Goal: Task Accomplishment & Management: Use online tool/utility

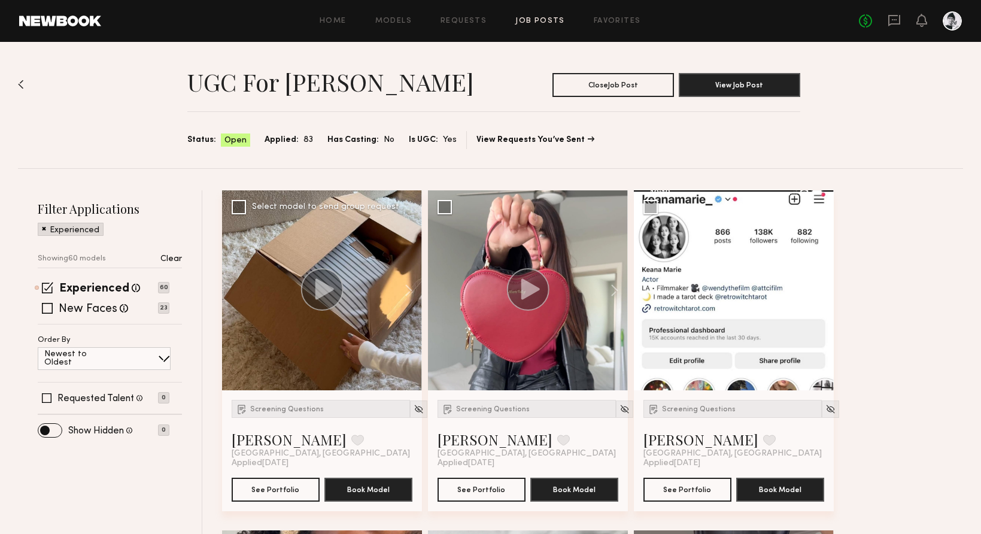
click at [326, 291] on icon at bounding box center [324, 288] width 19 height 21
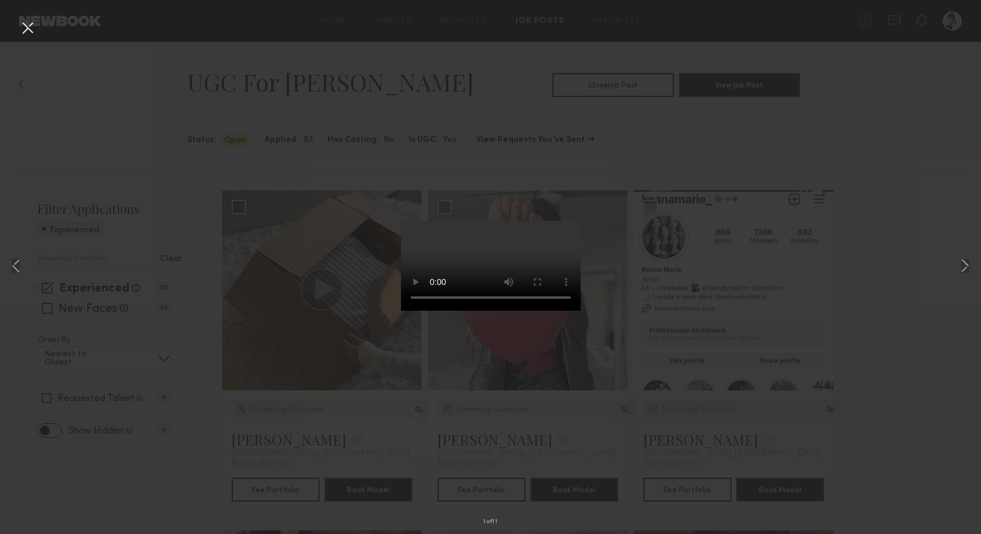
click at [287, 387] on div "1 of 11" at bounding box center [490, 267] width 981 height 534
click at [296, 163] on div "1 of 11" at bounding box center [490, 267] width 981 height 534
click at [27, 28] on button at bounding box center [27, 29] width 19 height 22
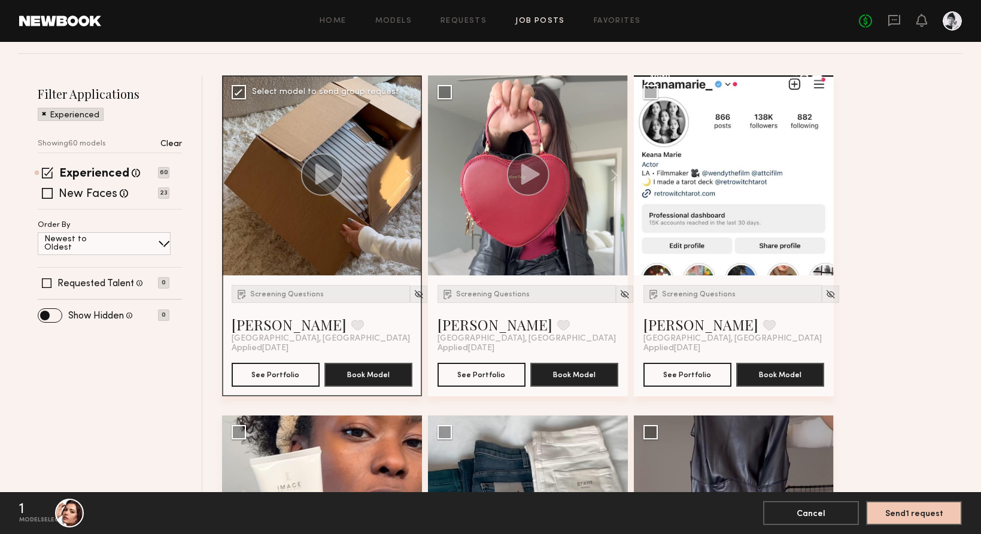
scroll to position [114, 0]
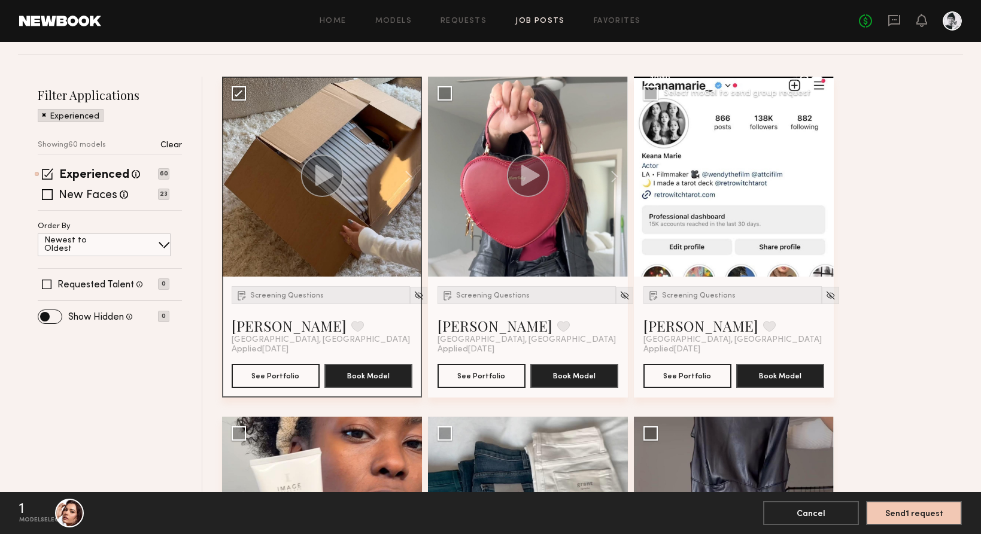
click at [750, 184] on div at bounding box center [734, 177] width 200 height 200
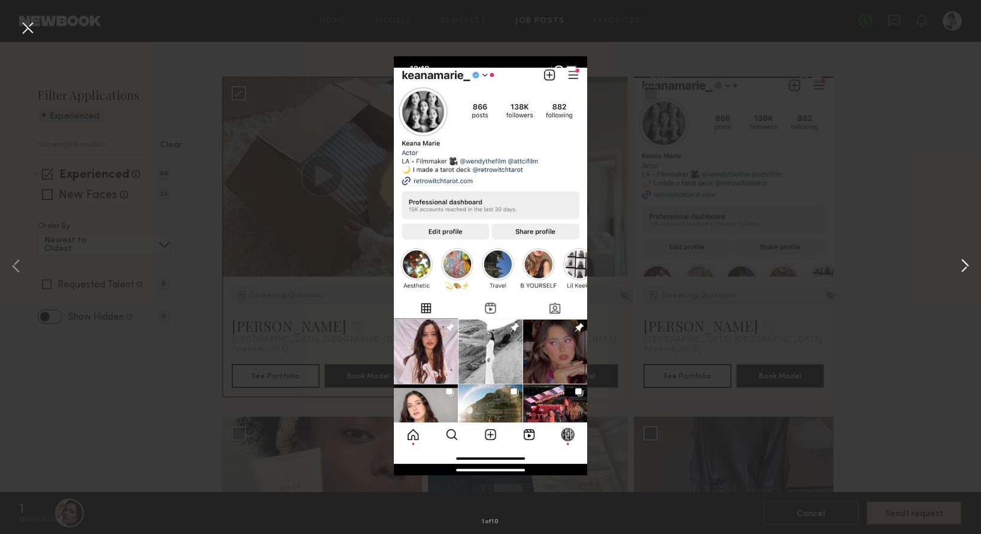
click at [969, 268] on button at bounding box center [965, 267] width 14 height 428
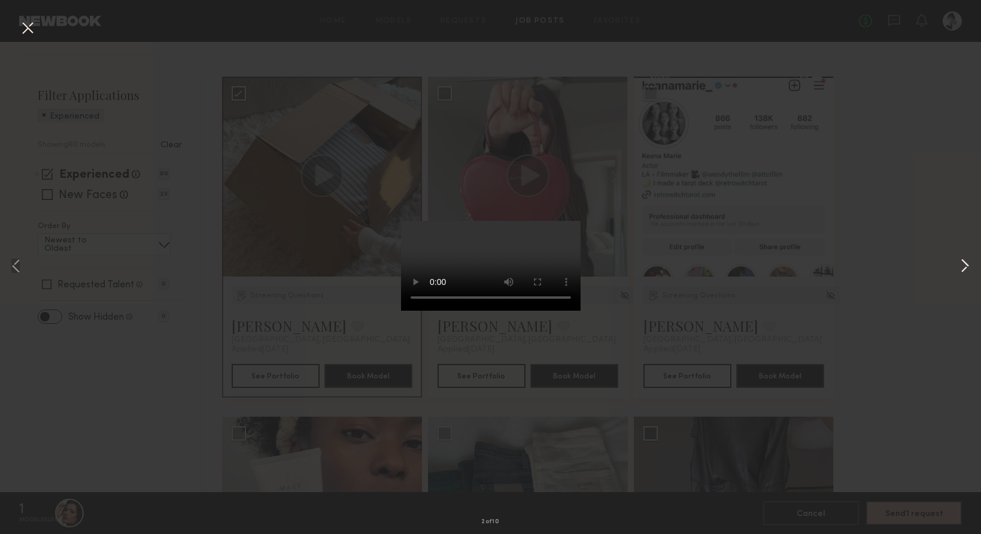
click at [968, 269] on button at bounding box center [965, 267] width 14 height 428
click at [969, 267] on button at bounding box center [965, 267] width 14 height 428
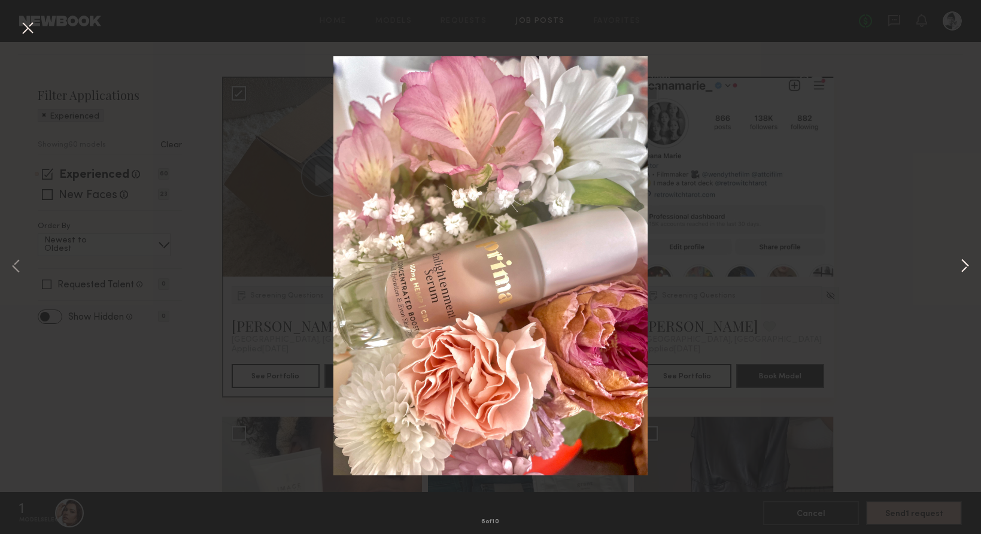
click at [969, 267] on button at bounding box center [965, 267] width 14 height 428
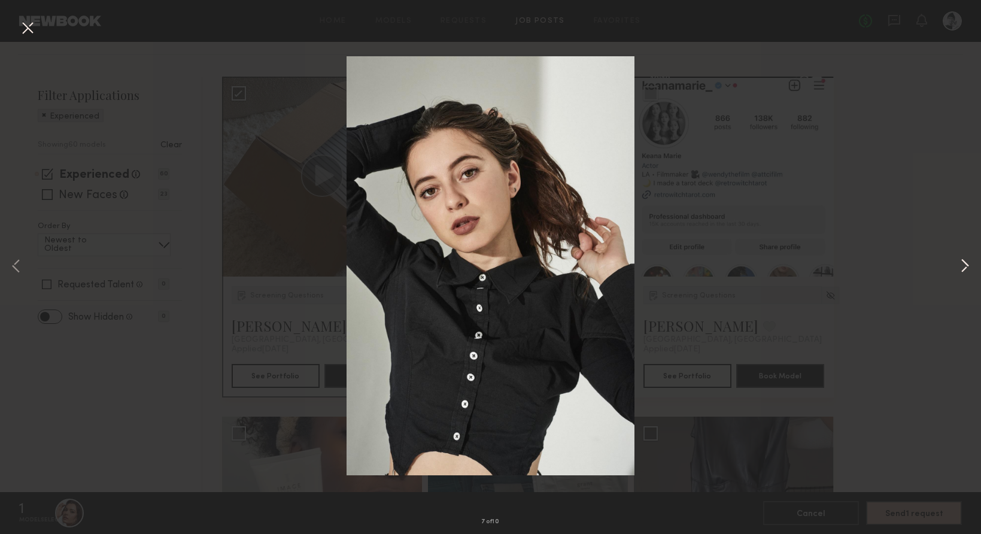
click at [969, 267] on button at bounding box center [965, 267] width 14 height 428
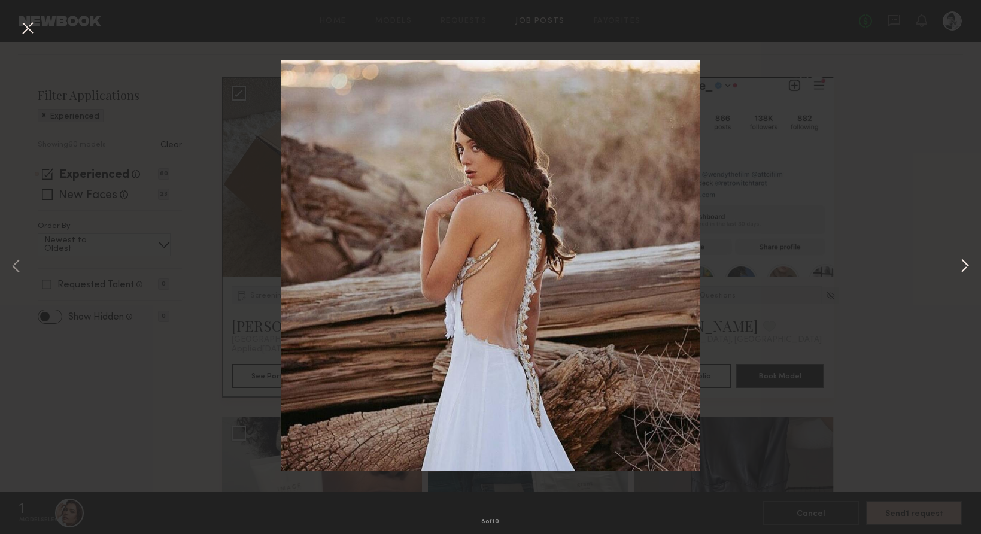
click at [969, 267] on button at bounding box center [965, 267] width 14 height 428
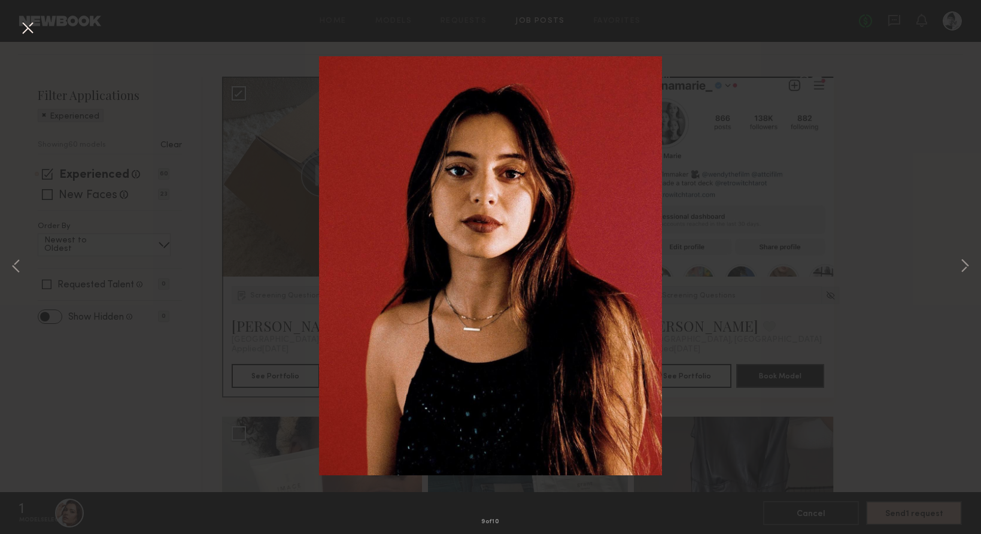
click at [932, 217] on div "9 of 10" at bounding box center [490, 267] width 981 height 534
click at [22, 23] on button at bounding box center [27, 29] width 19 height 22
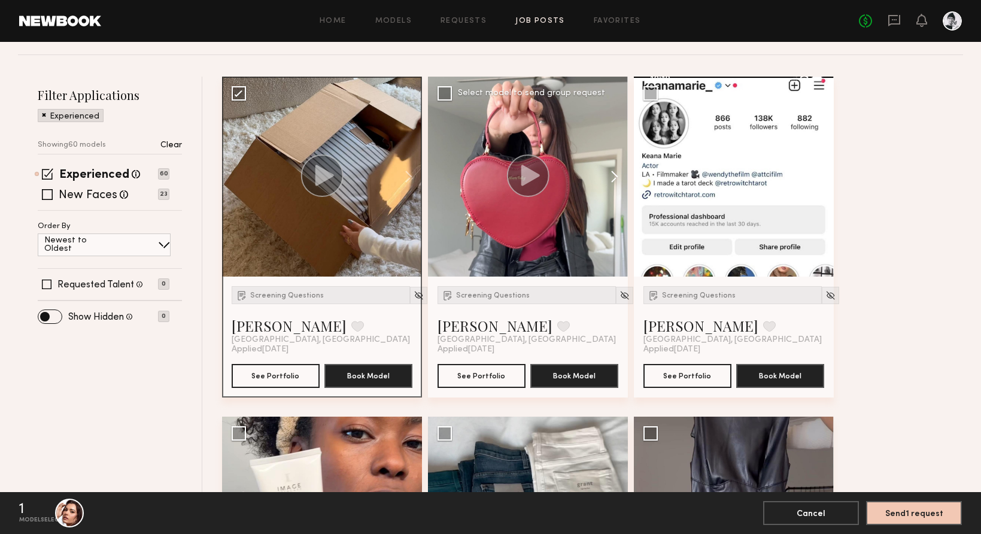
click at [610, 175] on button at bounding box center [609, 177] width 38 height 200
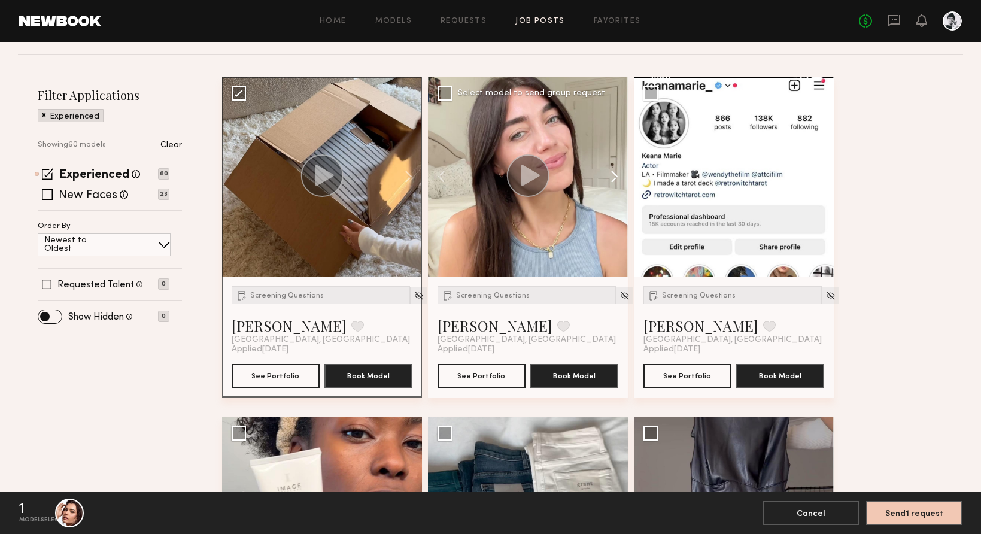
click at [610, 175] on button at bounding box center [609, 177] width 38 height 200
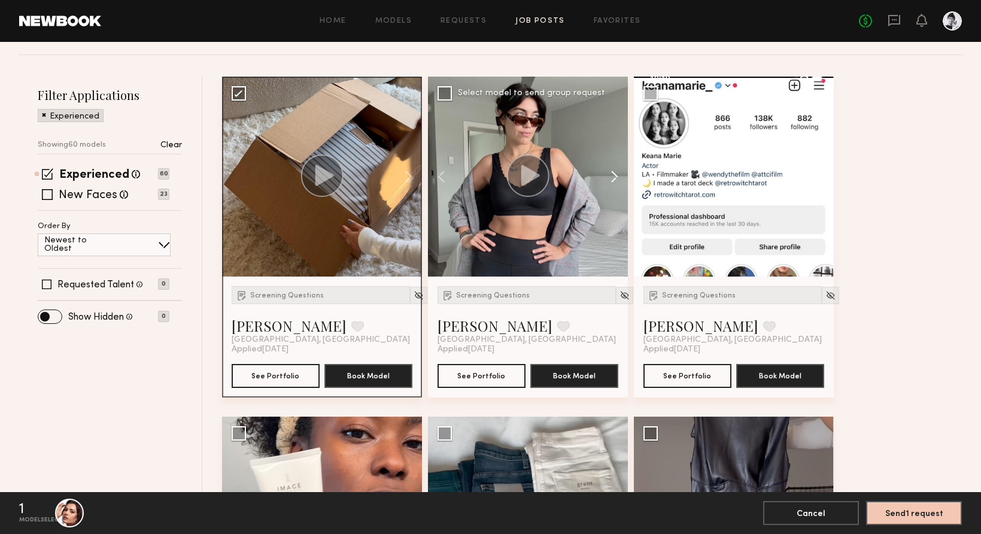
click at [610, 175] on button at bounding box center [609, 177] width 38 height 200
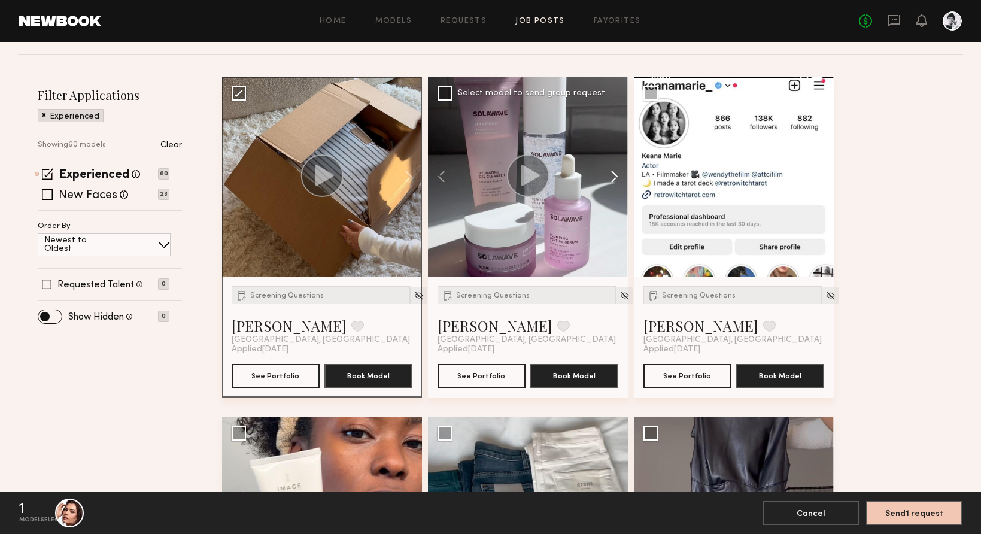
click at [610, 175] on button at bounding box center [609, 177] width 38 height 200
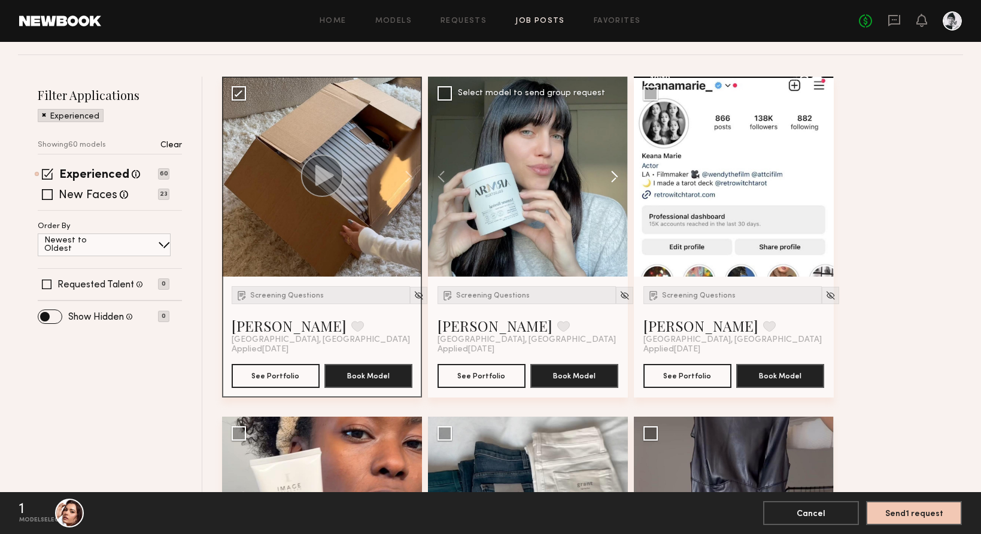
click at [611, 175] on button at bounding box center [609, 177] width 38 height 200
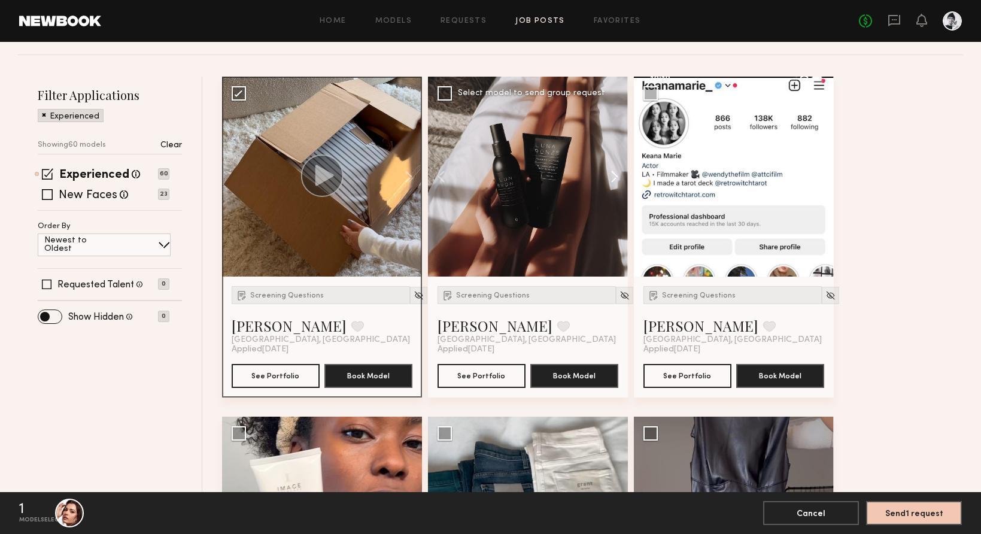
click at [611, 175] on button at bounding box center [609, 177] width 38 height 200
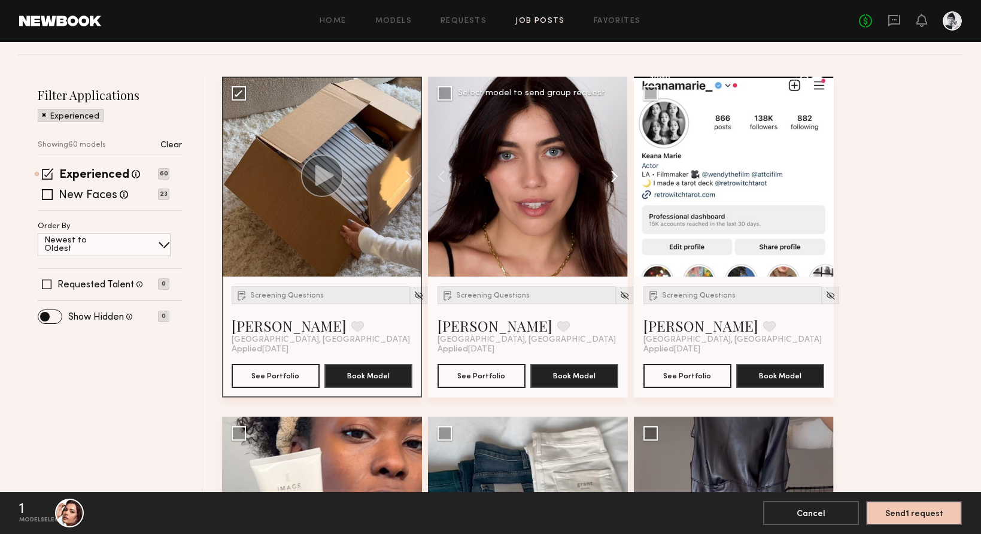
click at [611, 175] on button at bounding box center [609, 177] width 38 height 200
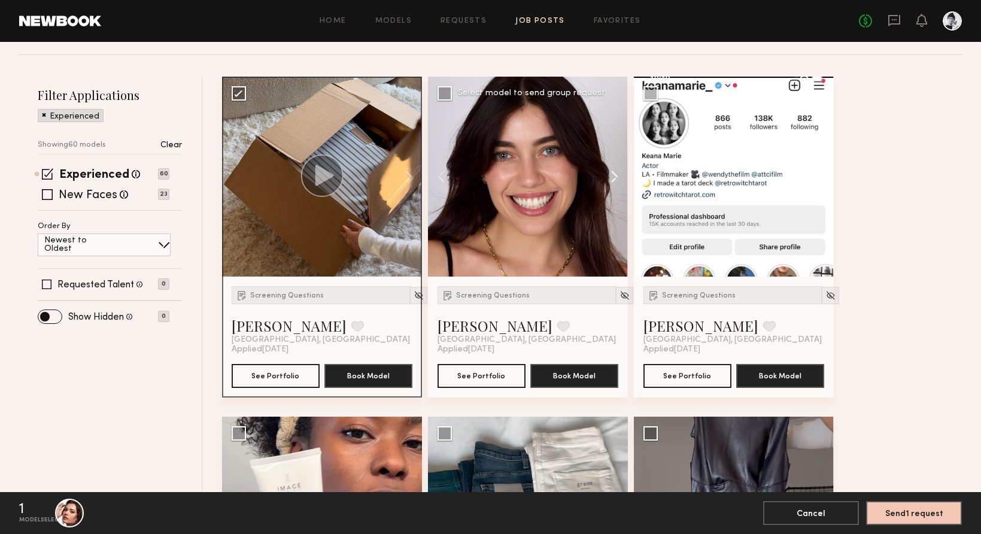
click at [611, 175] on button at bounding box center [609, 177] width 38 height 200
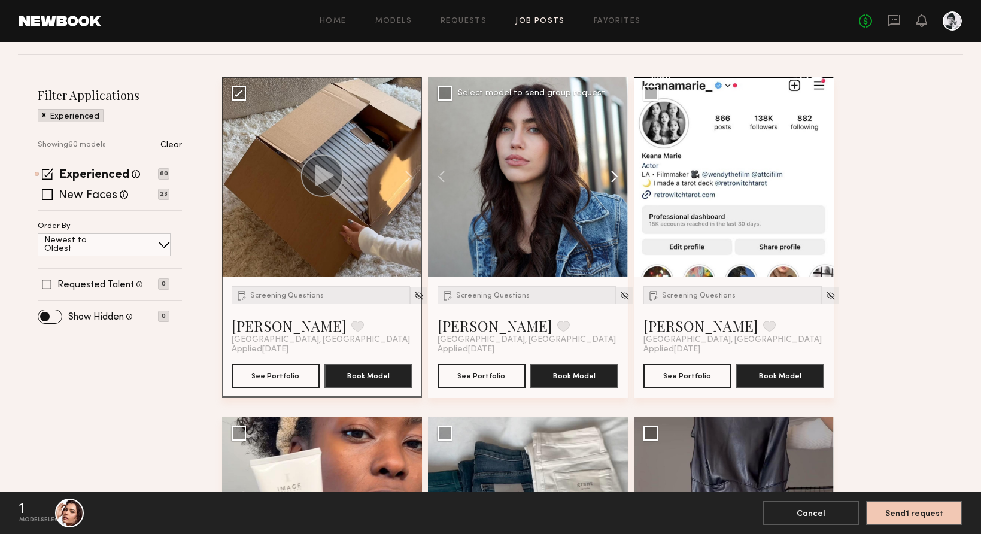
click at [611, 175] on button at bounding box center [609, 177] width 38 height 200
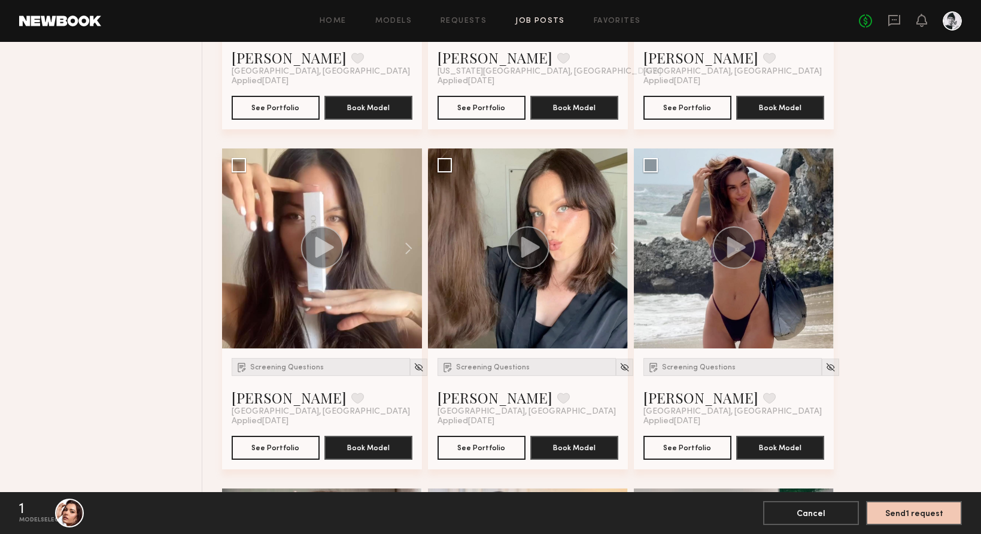
scroll to position [1402, 0]
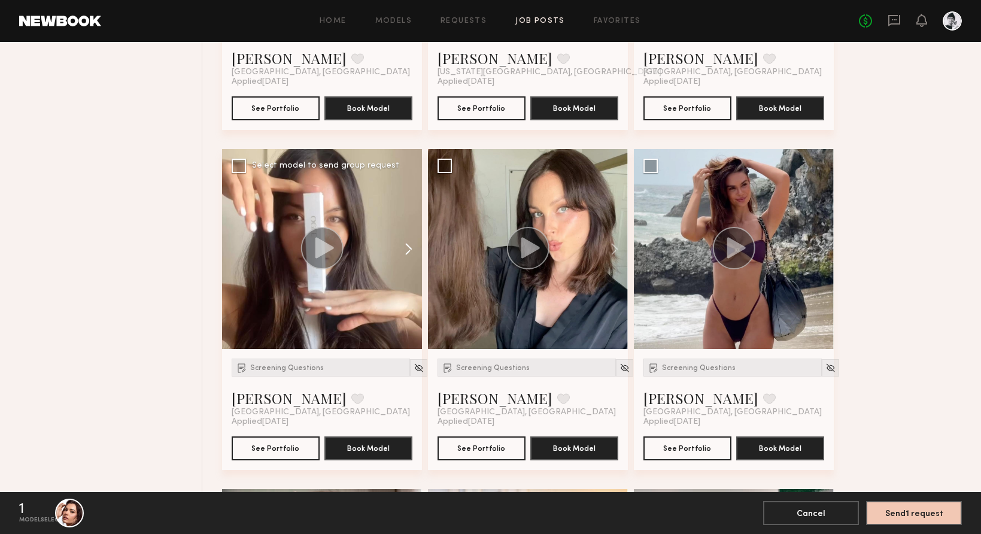
click at [410, 248] on button at bounding box center [403, 249] width 38 height 200
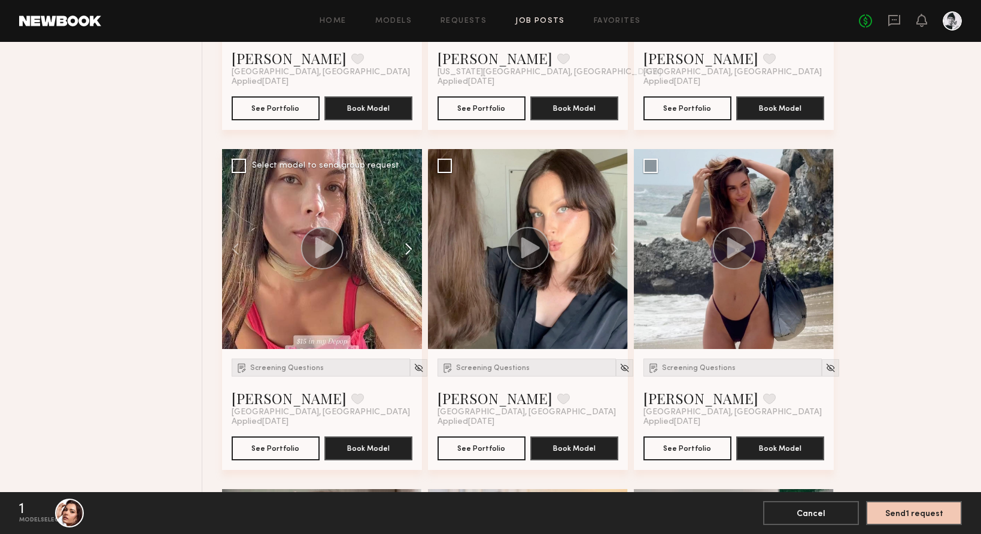
click at [410, 248] on button at bounding box center [403, 249] width 38 height 200
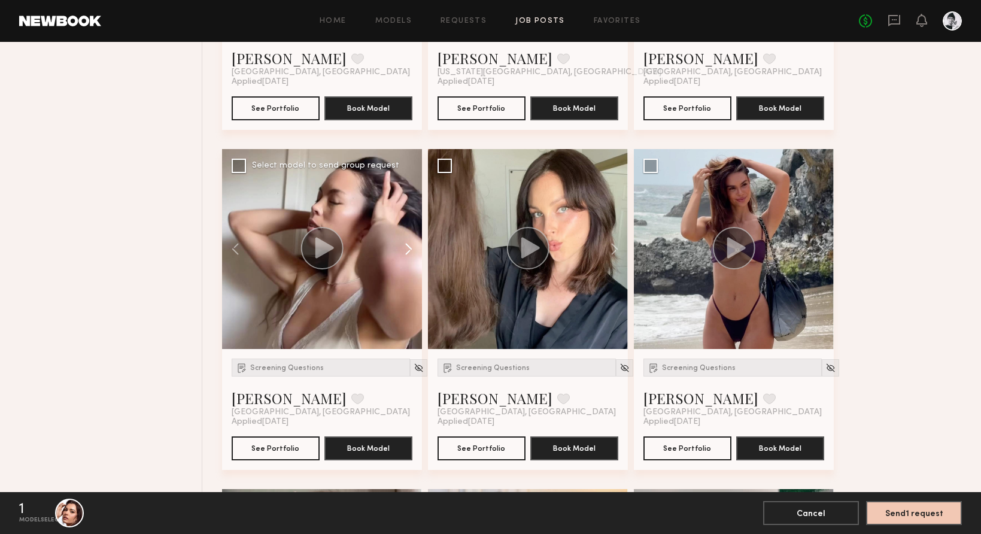
click at [410, 248] on button at bounding box center [403, 249] width 38 height 200
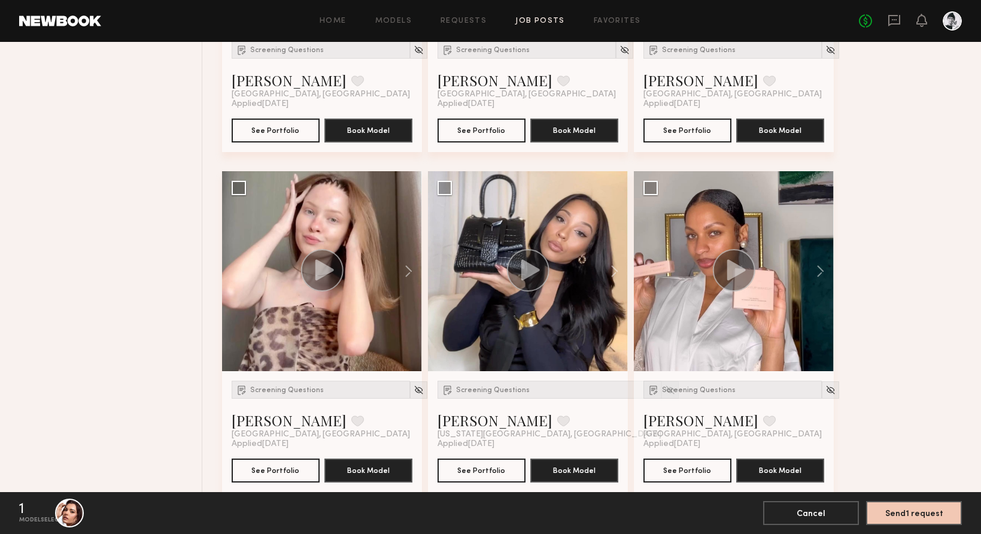
scroll to position [1723, 0]
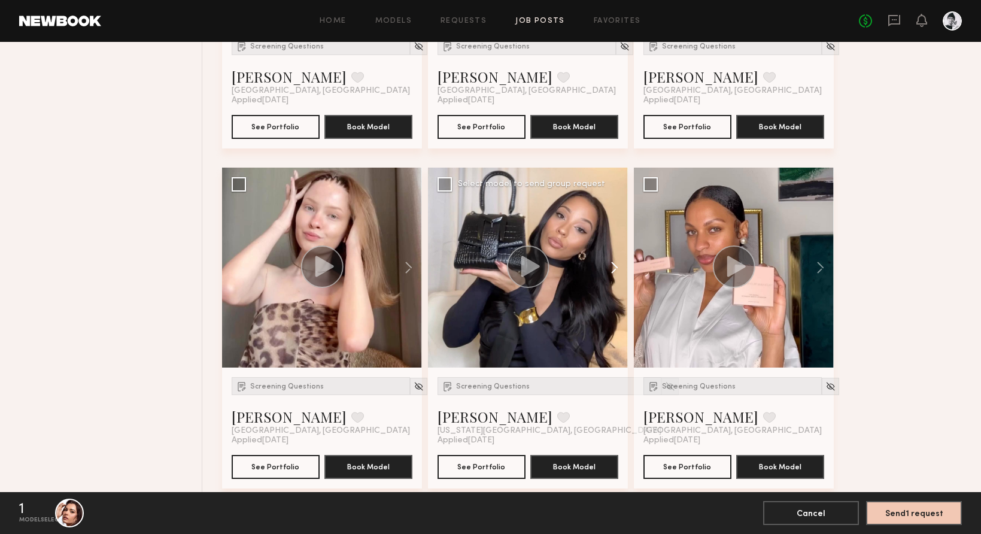
click at [613, 266] on button at bounding box center [609, 268] width 38 height 200
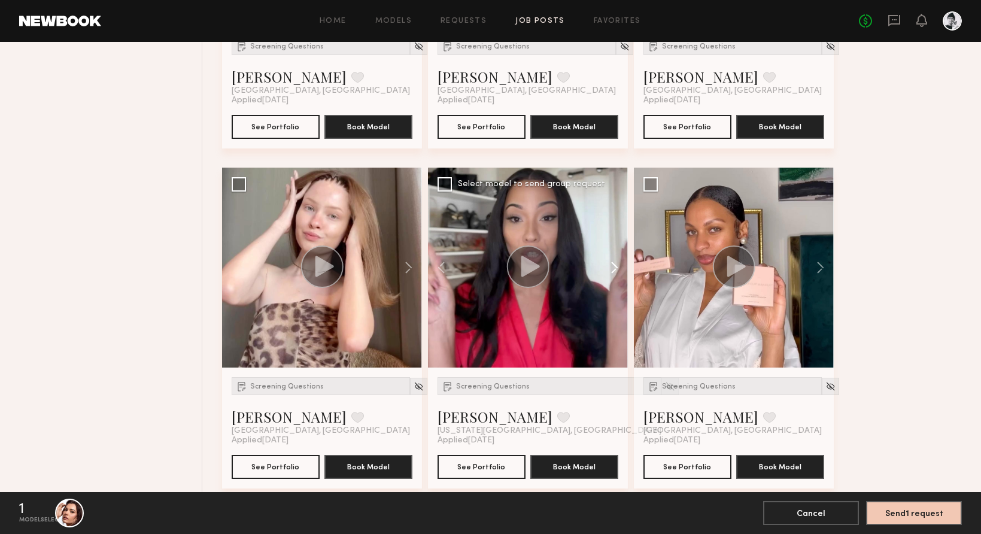
click at [613, 266] on button at bounding box center [609, 268] width 38 height 200
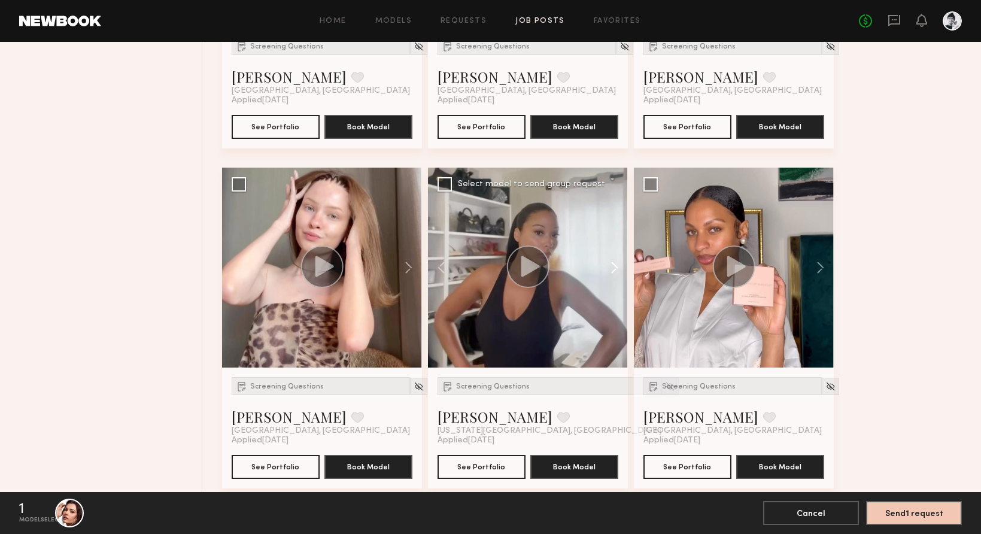
click at [613, 266] on button at bounding box center [609, 268] width 38 height 200
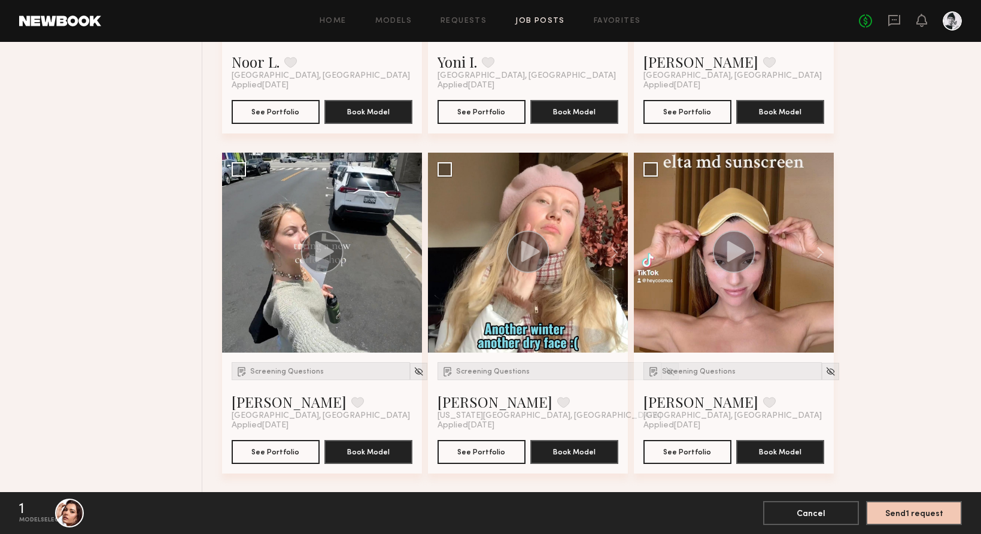
scroll to position [3776, 0]
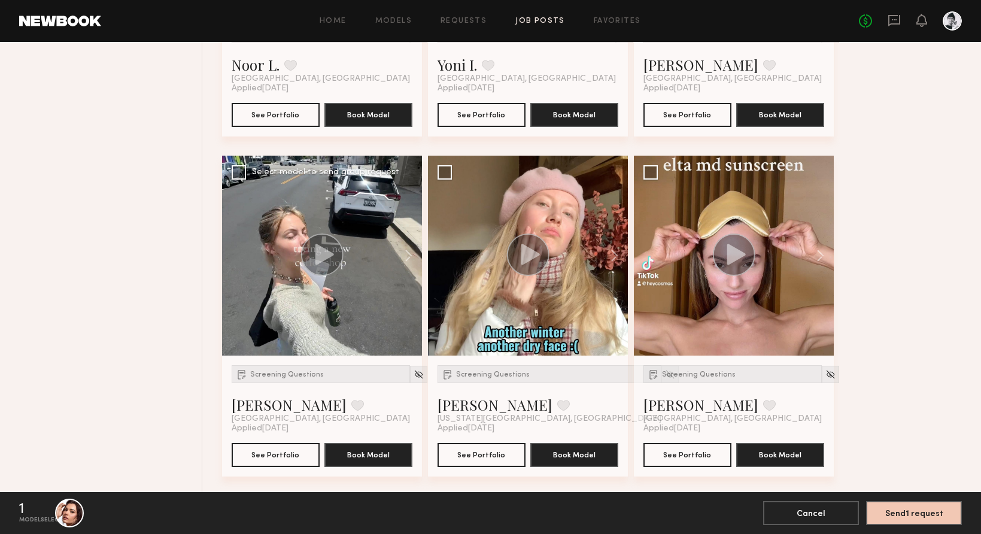
click at [319, 244] on circle at bounding box center [322, 255] width 43 height 43
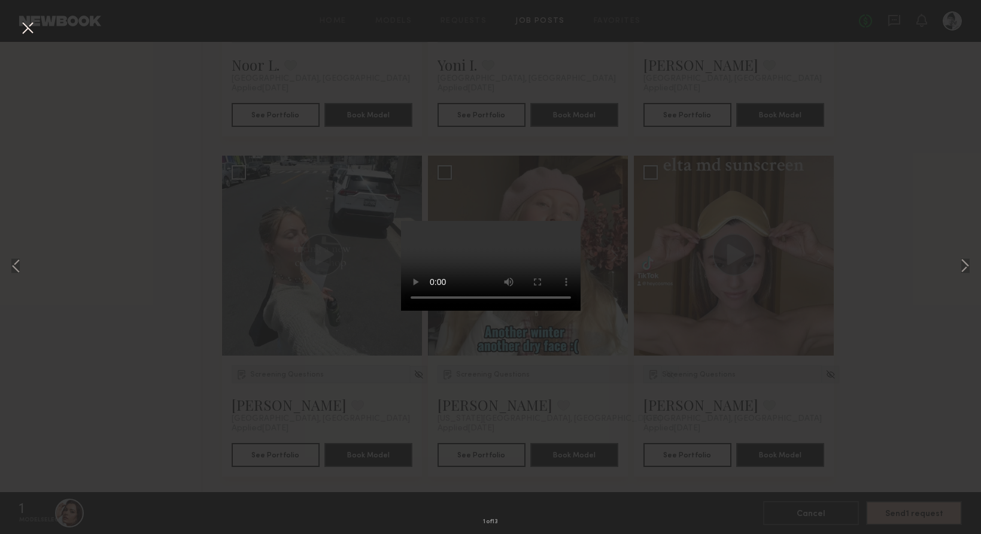
click at [168, 251] on div "1 of 13" at bounding box center [490, 267] width 981 height 534
click at [24, 28] on button at bounding box center [27, 29] width 19 height 22
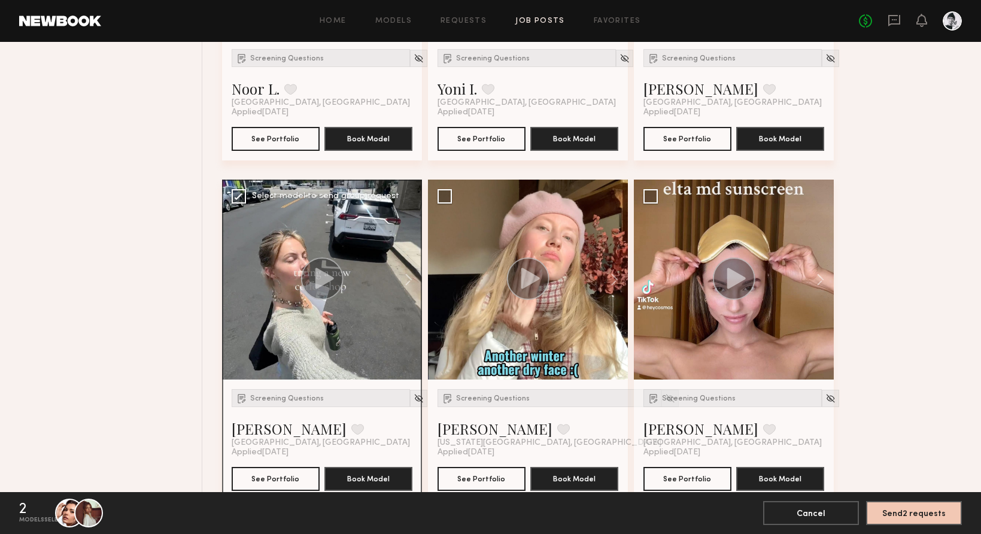
scroll to position [3747, 0]
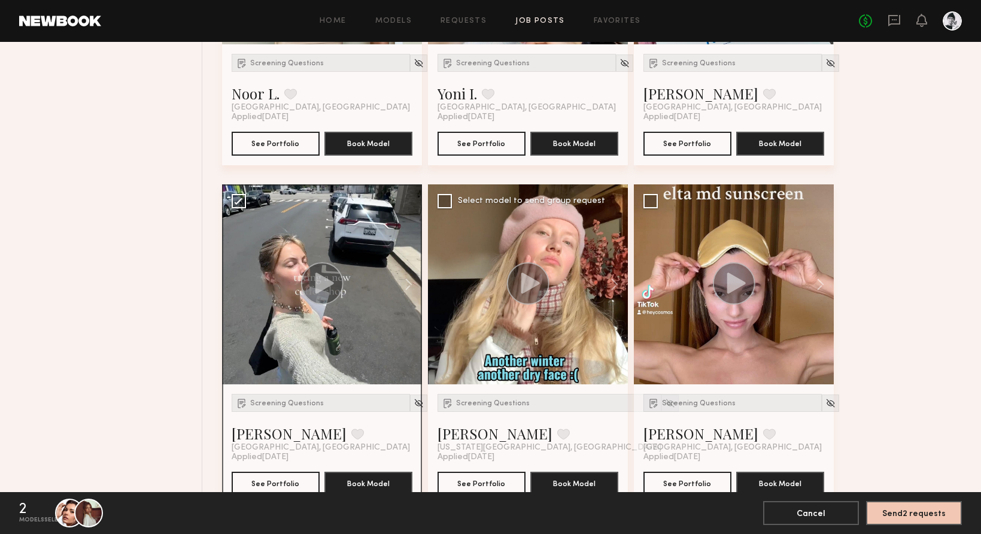
click at [466, 337] on div at bounding box center [528, 284] width 200 height 200
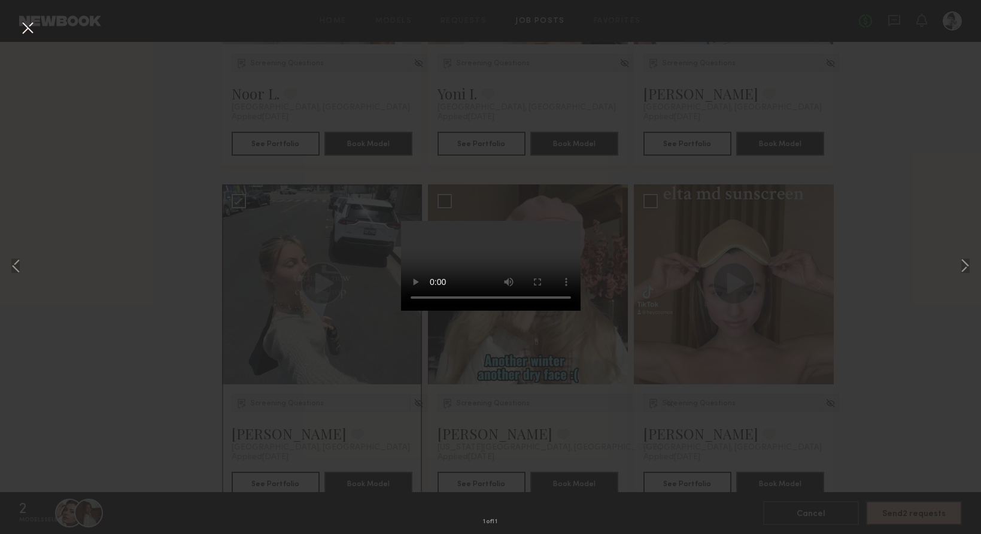
click at [652, 119] on div "1 of 11" at bounding box center [490, 267] width 981 height 534
click at [23, 26] on button at bounding box center [27, 29] width 19 height 22
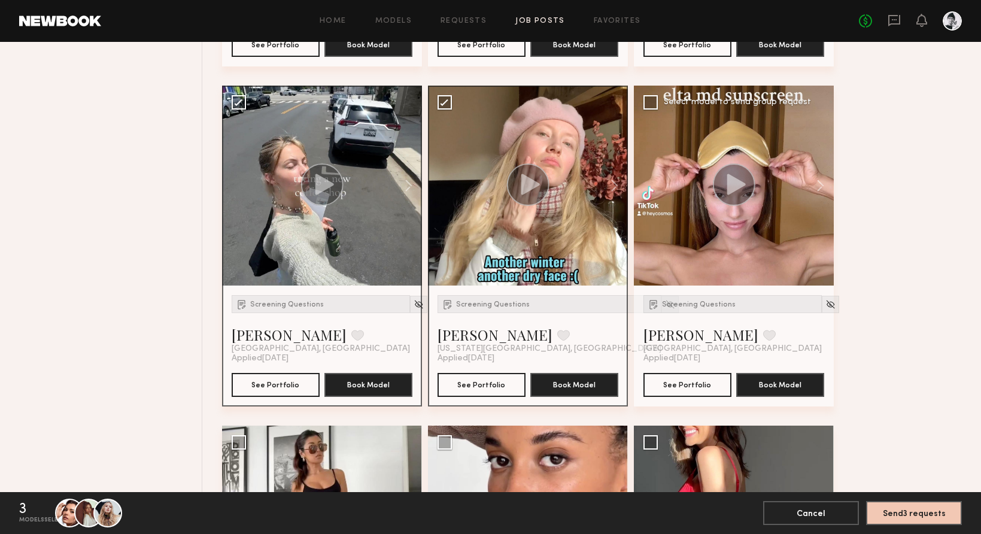
scroll to position [3844, 0]
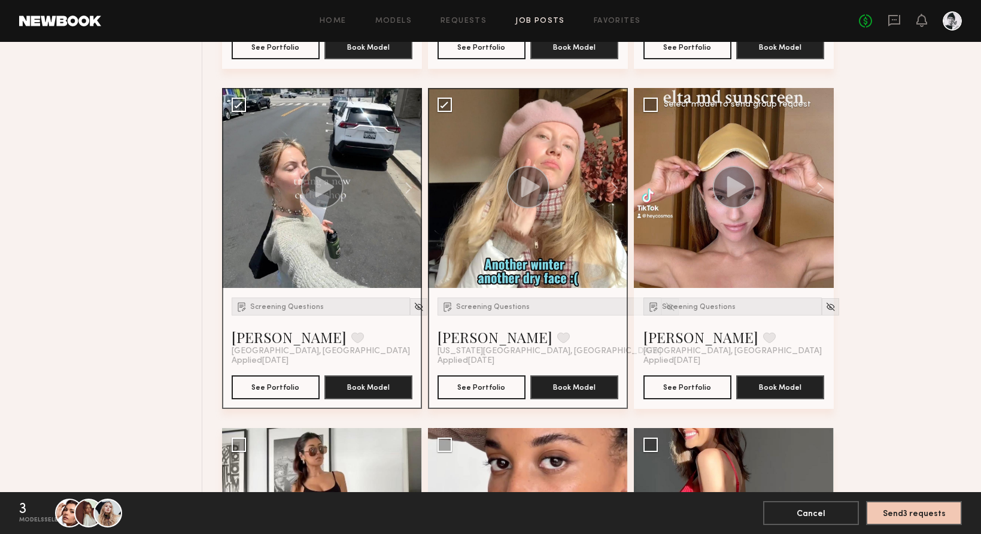
click at [717, 257] on div at bounding box center [734, 188] width 200 height 200
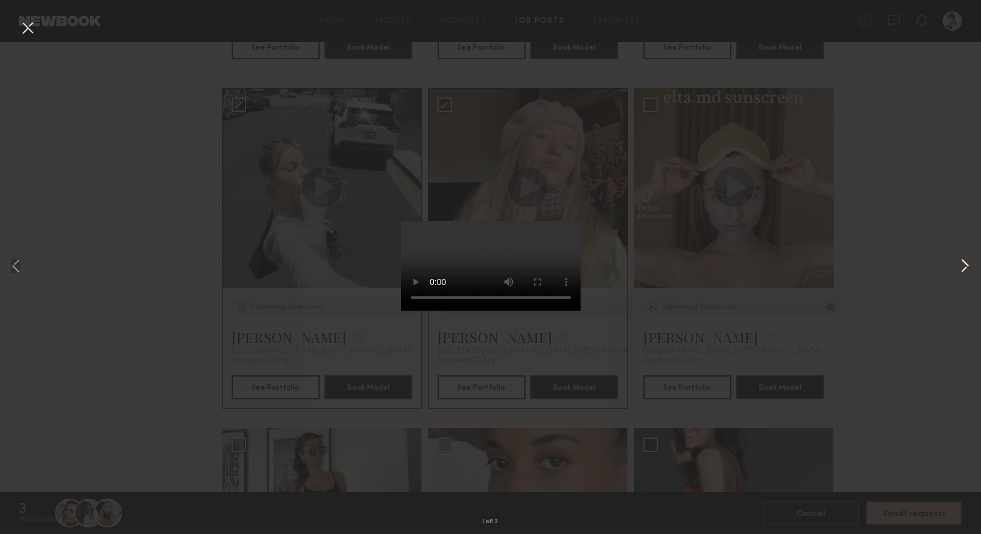
click at [966, 269] on button at bounding box center [965, 267] width 14 height 428
click at [25, 29] on button at bounding box center [27, 29] width 19 height 22
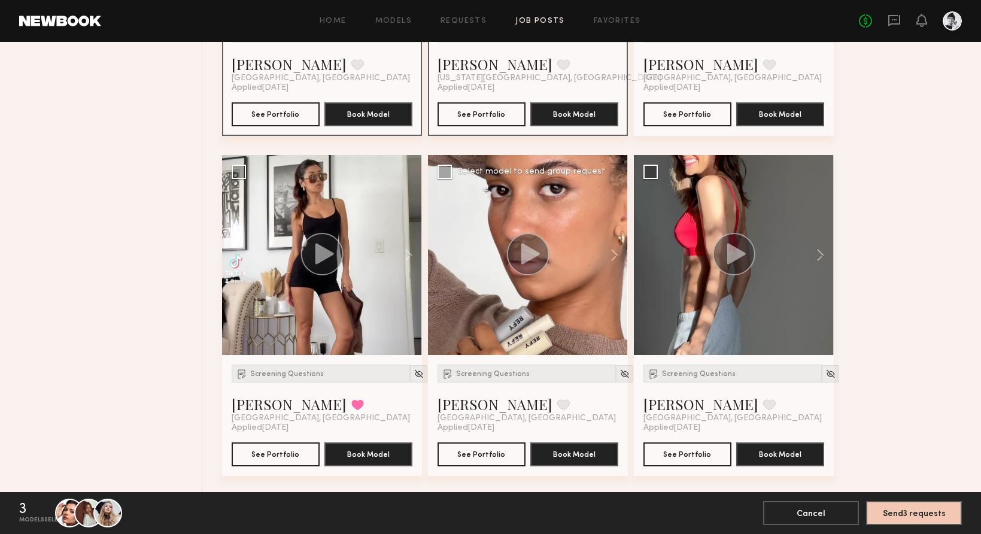
scroll to position [4116, 0]
click at [580, 301] on div at bounding box center [528, 256] width 200 height 200
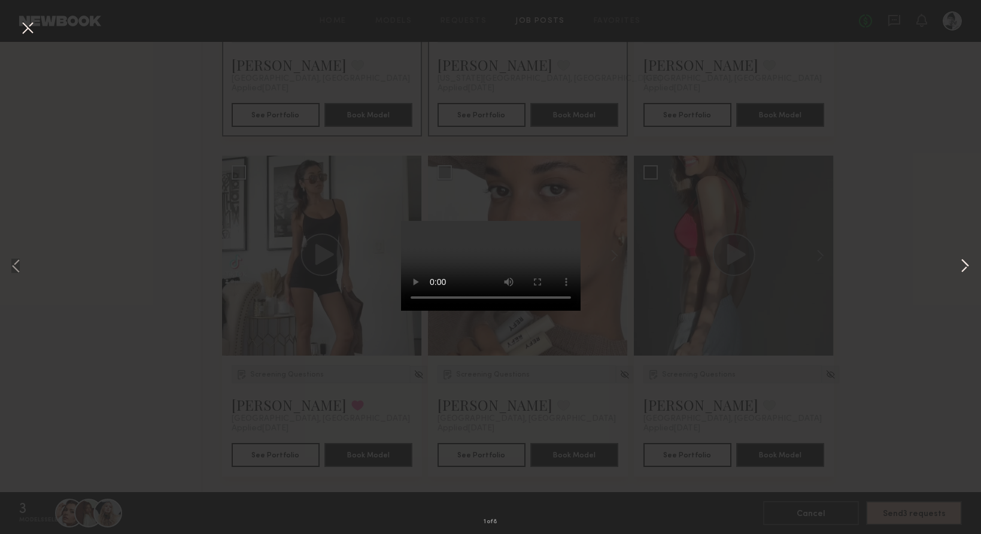
click at [965, 266] on button at bounding box center [965, 267] width 14 height 428
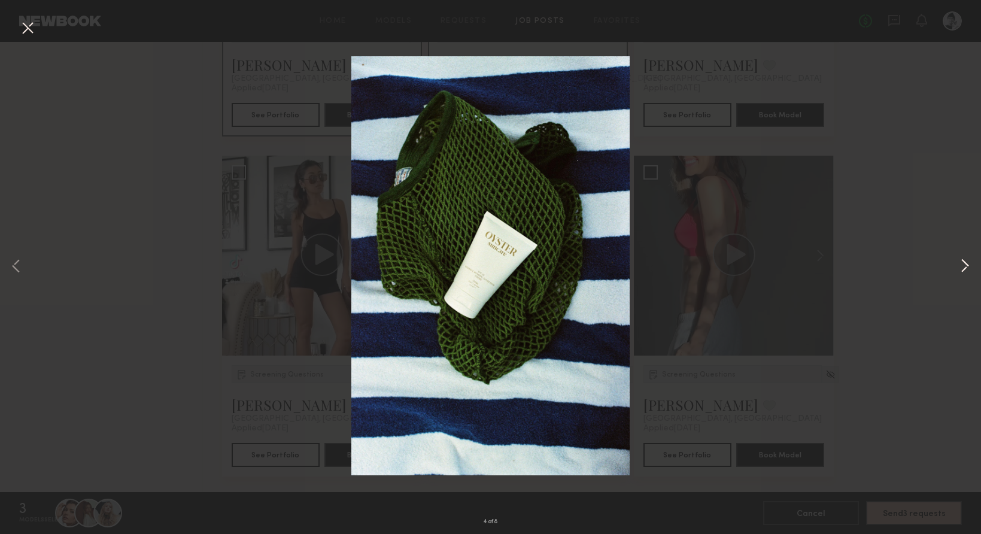
click at [965, 266] on button at bounding box center [965, 267] width 14 height 428
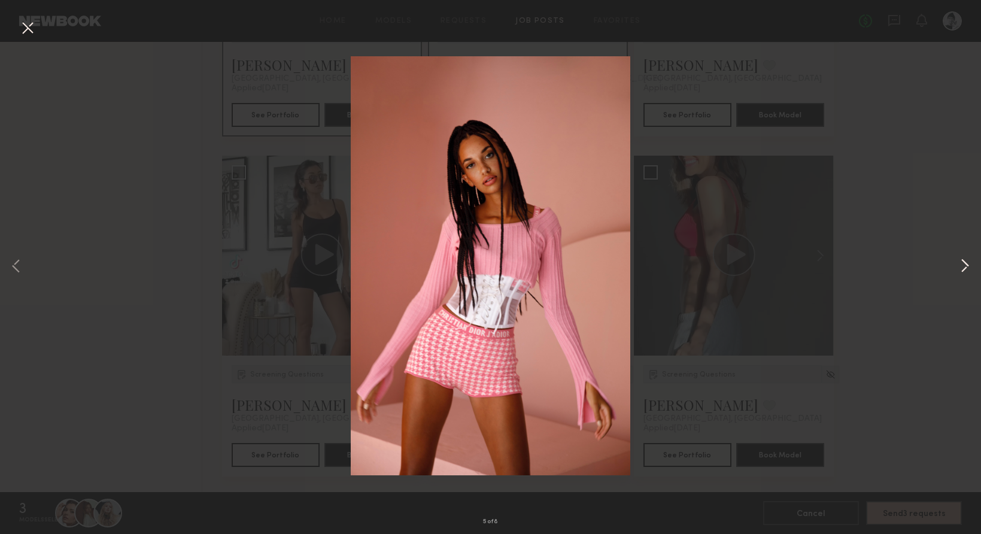
click at [965, 266] on button at bounding box center [965, 267] width 14 height 428
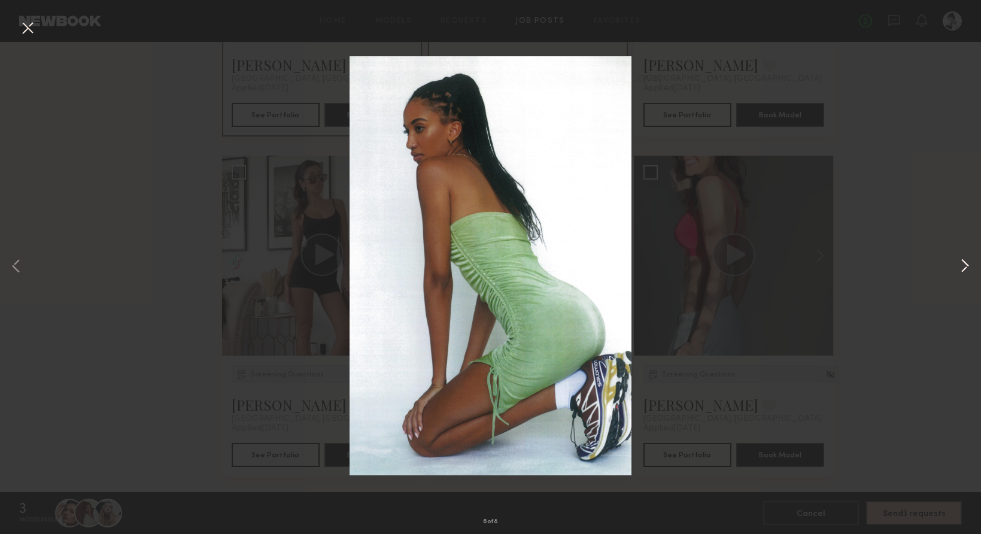
click at [965, 266] on button at bounding box center [965, 267] width 14 height 428
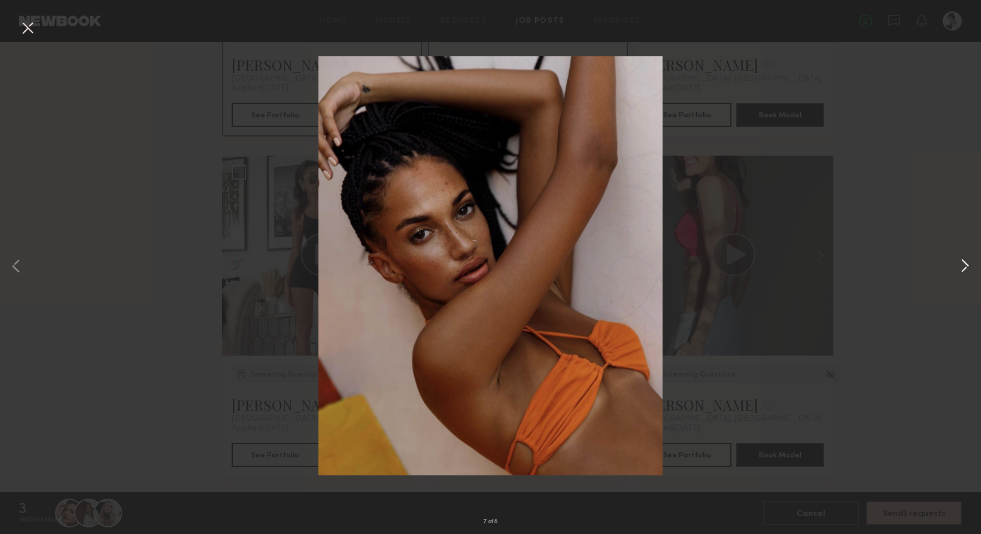
click at [965, 266] on button at bounding box center [965, 267] width 14 height 428
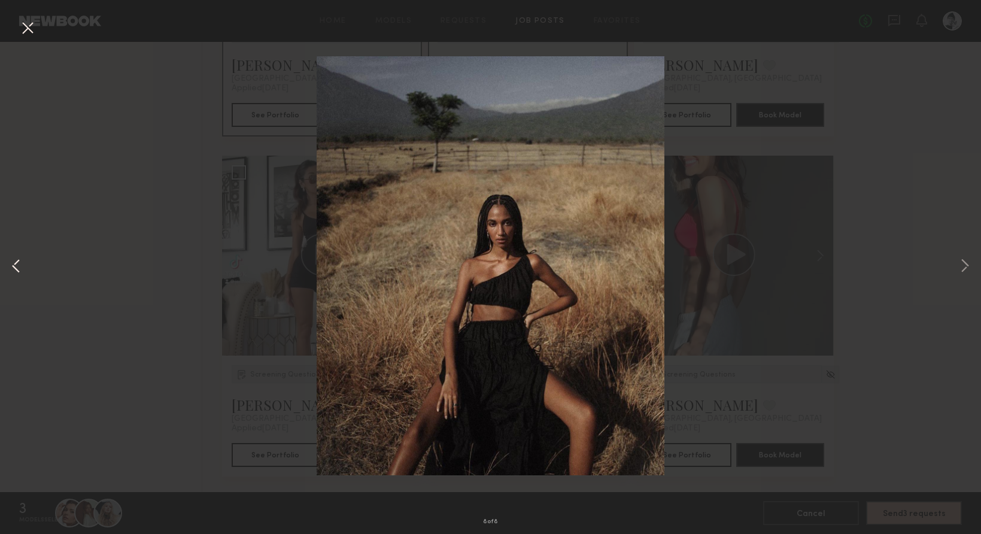
click at [18, 268] on button at bounding box center [16, 267] width 14 height 428
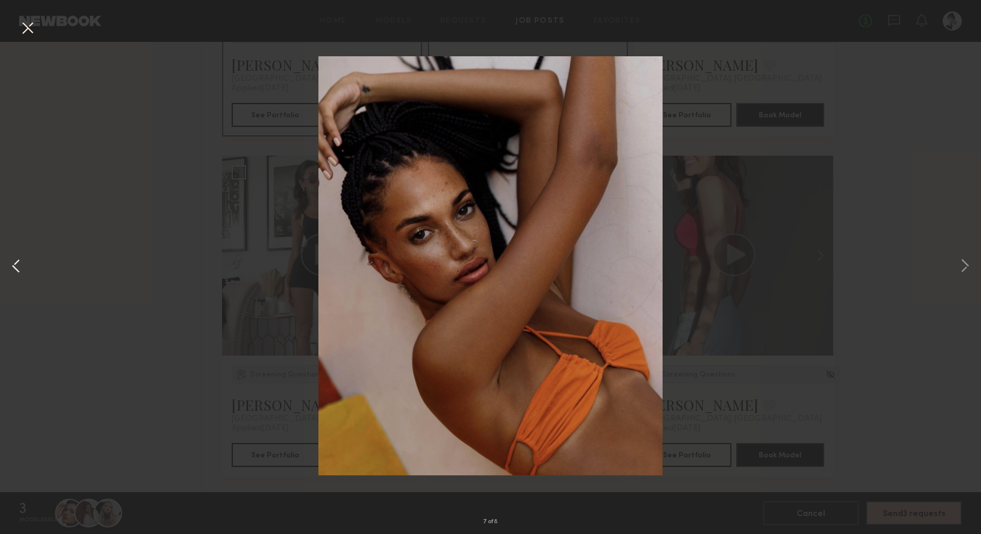
click at [18, 268] on button at bounding box center [16, 267] width 14 height 428
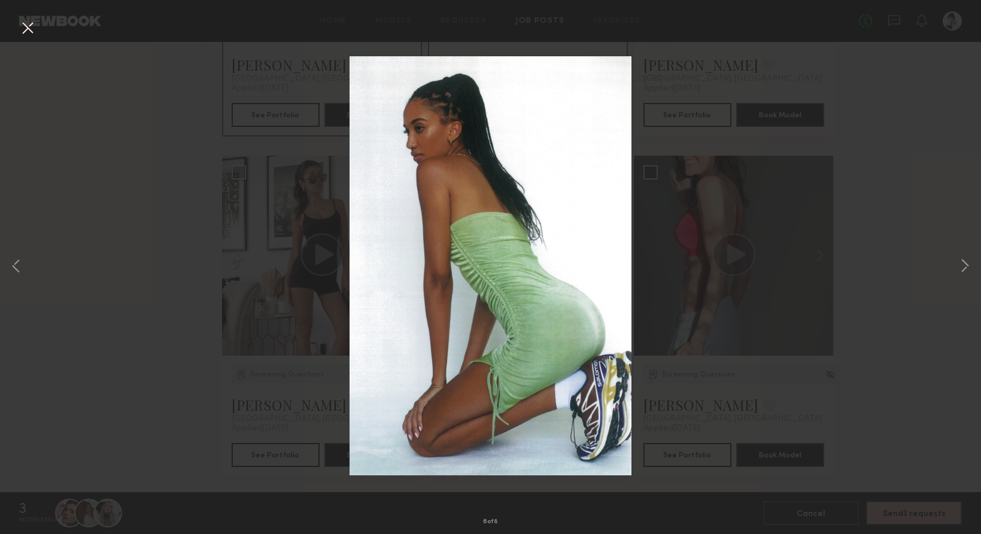
click at [263, 298] on div "6 of 8" at bounding box center [490, 267] width 981 height 534
click at [30, 29] on button at bounding box center [27, 29] width 19 height 22
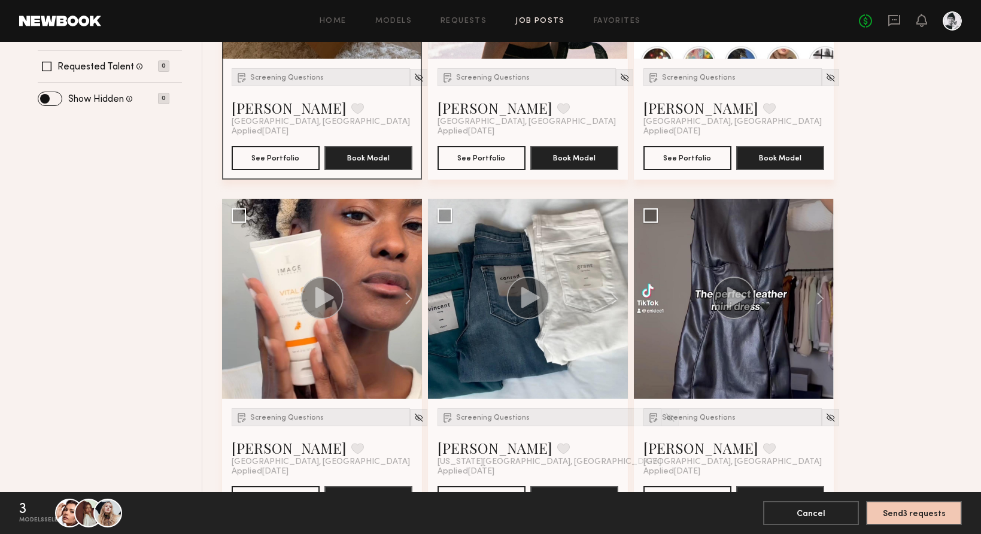
scroll to position [333, 0]
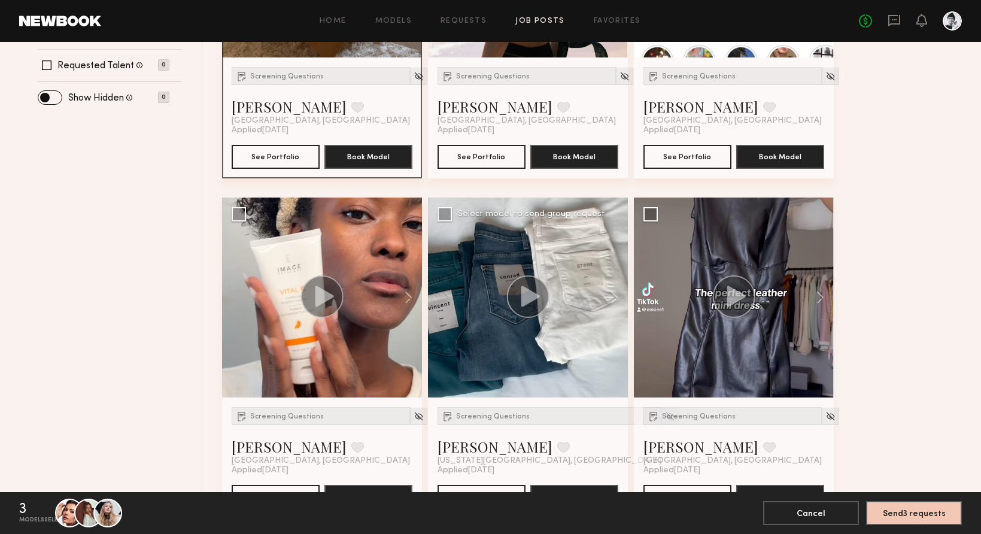
click at [516, 326] on div at bounding box center [528, 298] width 200 height 200
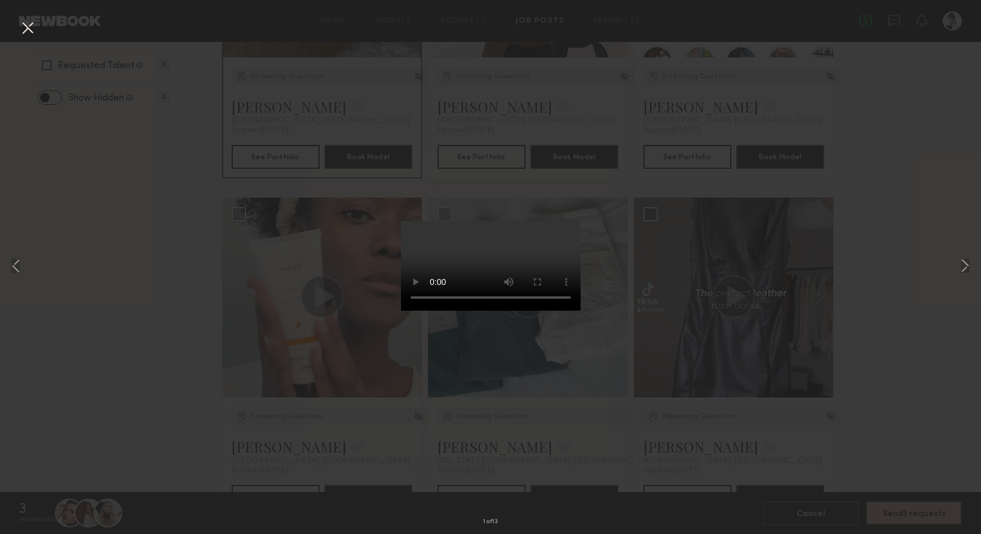
click at [28, 29] on button at bounding box center [27, 29] width 19 height 22
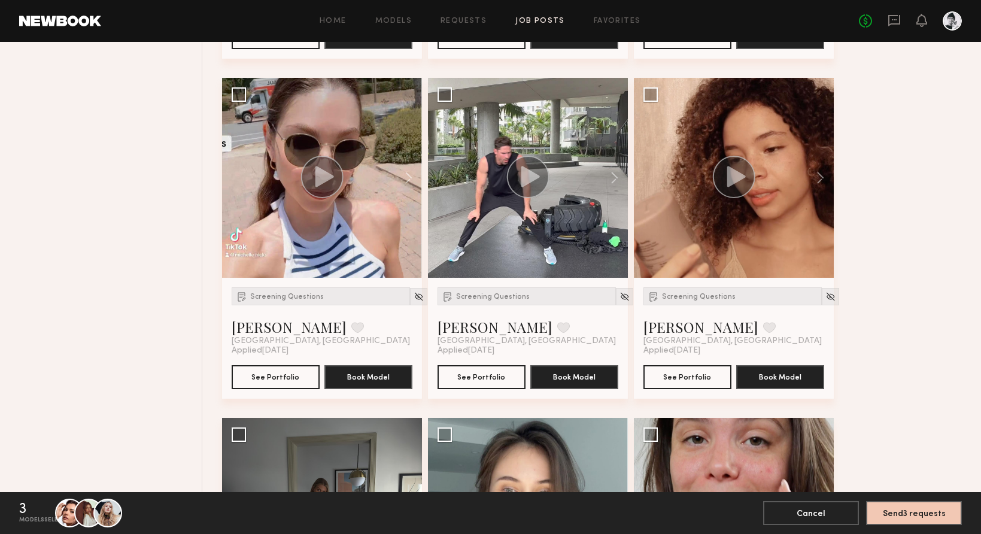
scroll to position [792, 0]
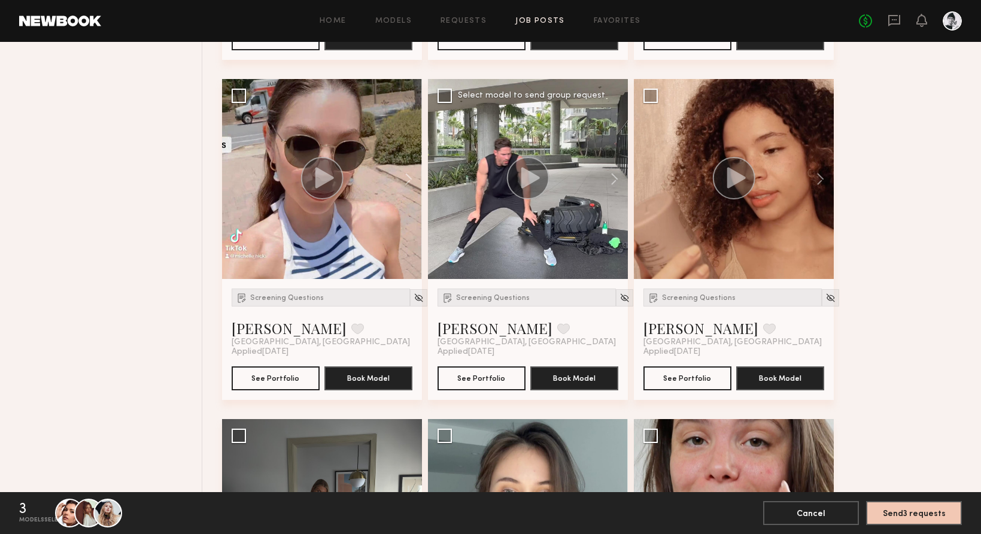
click at [526, 177] on icon at bounding box center [530, 177] width 19 height 21
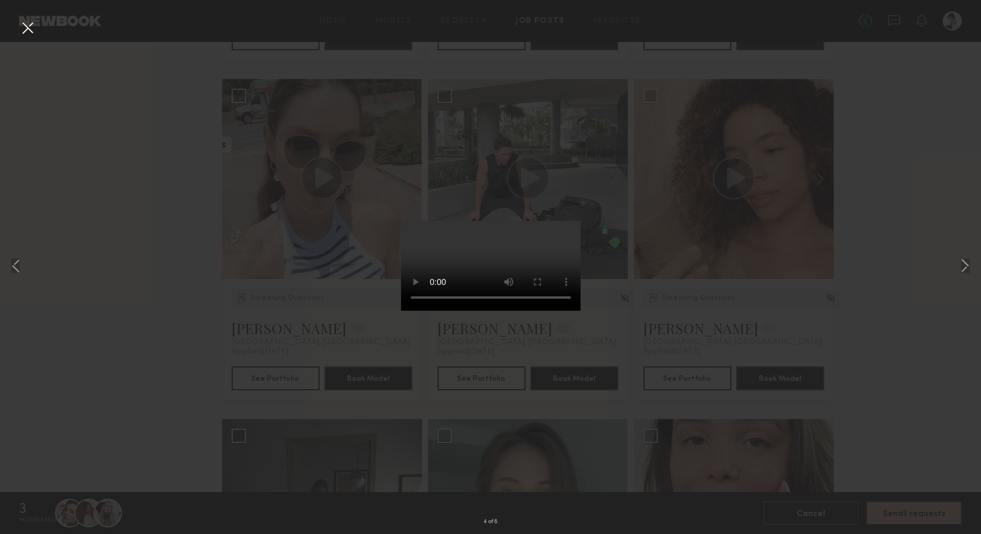
click at [33, 32] on button at bounding box center [27, 29] width 19 height 22
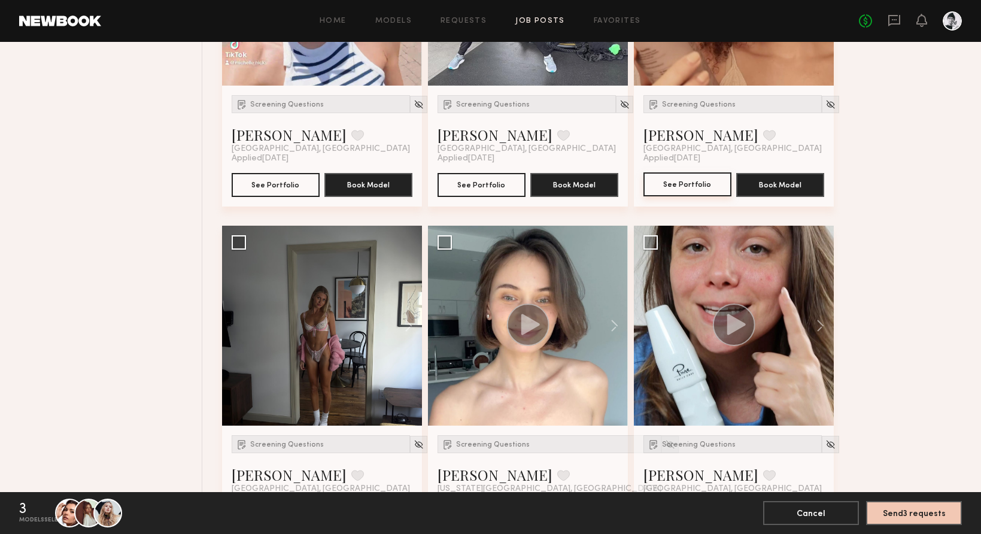
scroll to position [984, 0]
